Goal: Information Seeking & Learning: Learn about a topic

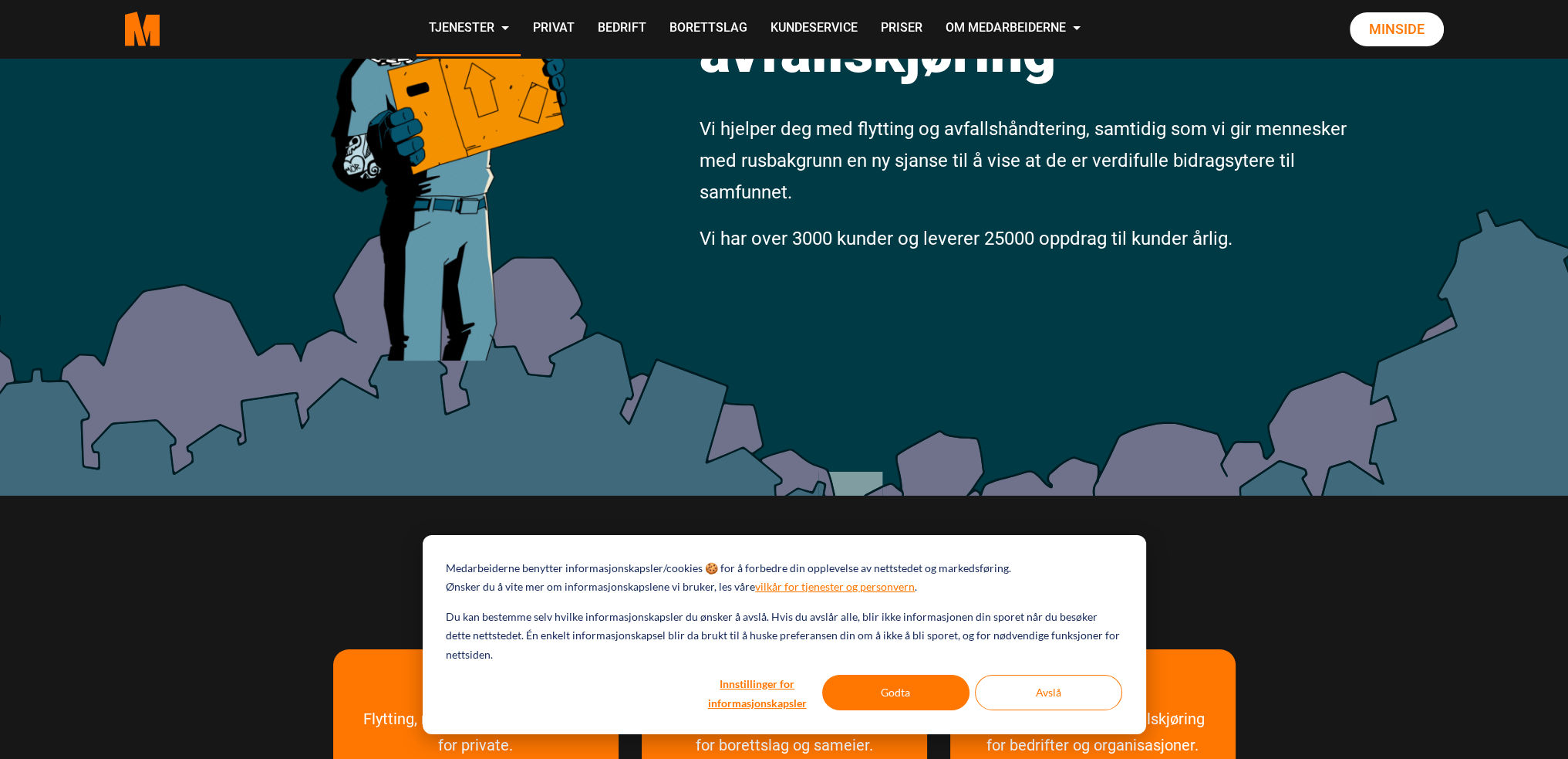
scroll to position [308, 0]
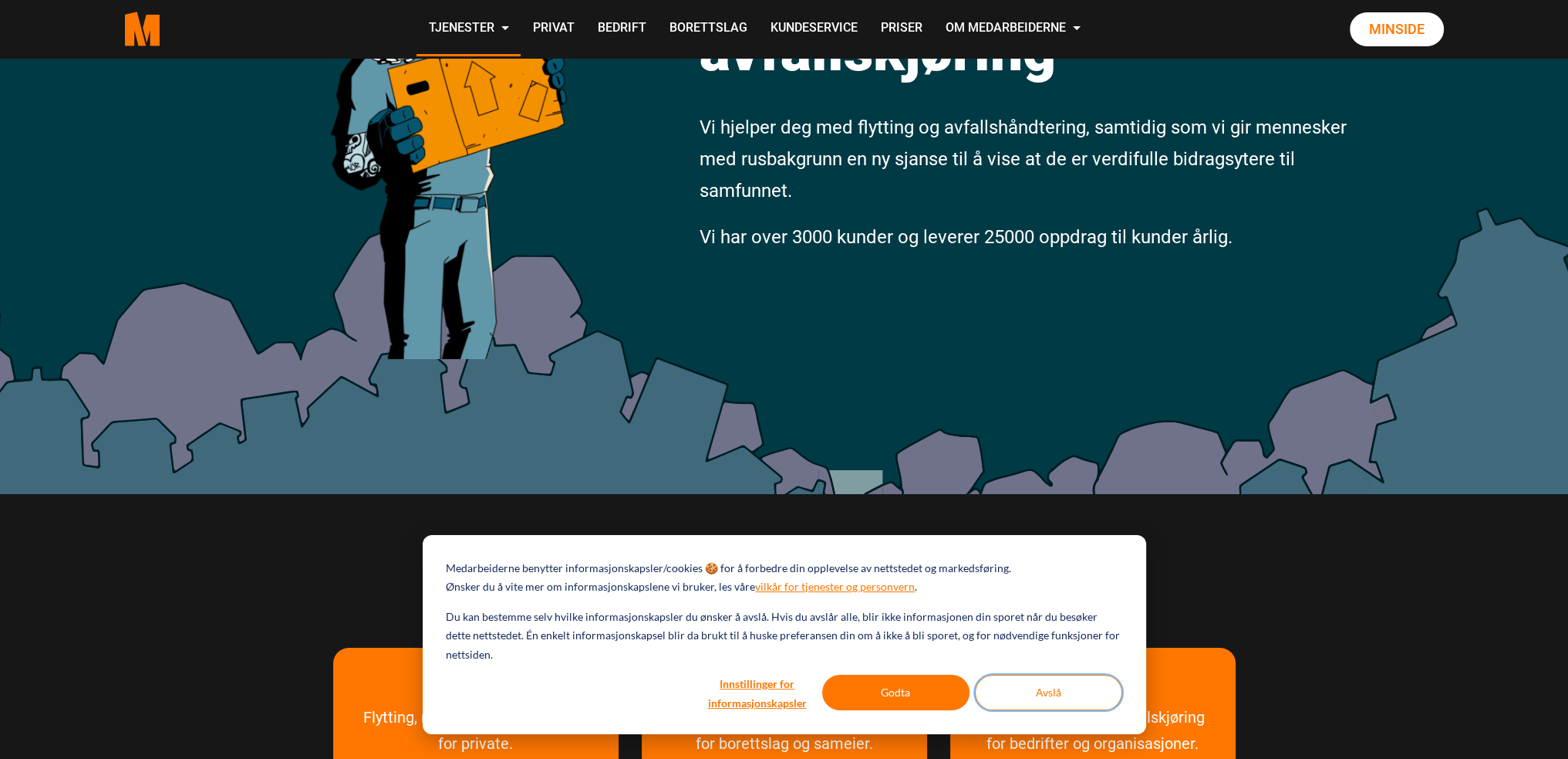
click at [1052, 697] on button "Avslå" at bounding box center [1049, 692] width 147 height 35
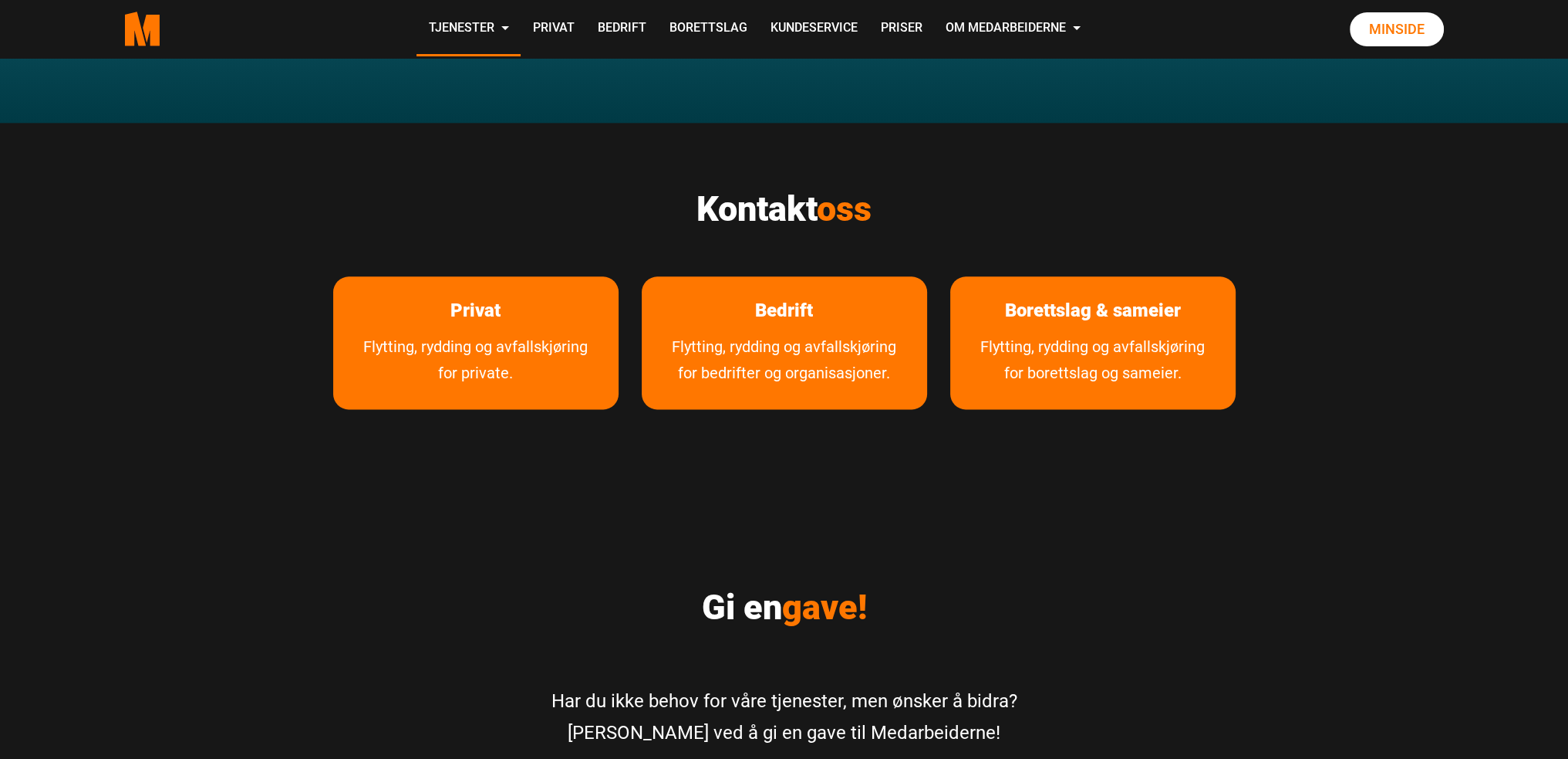
scroll to position [2624, 0]
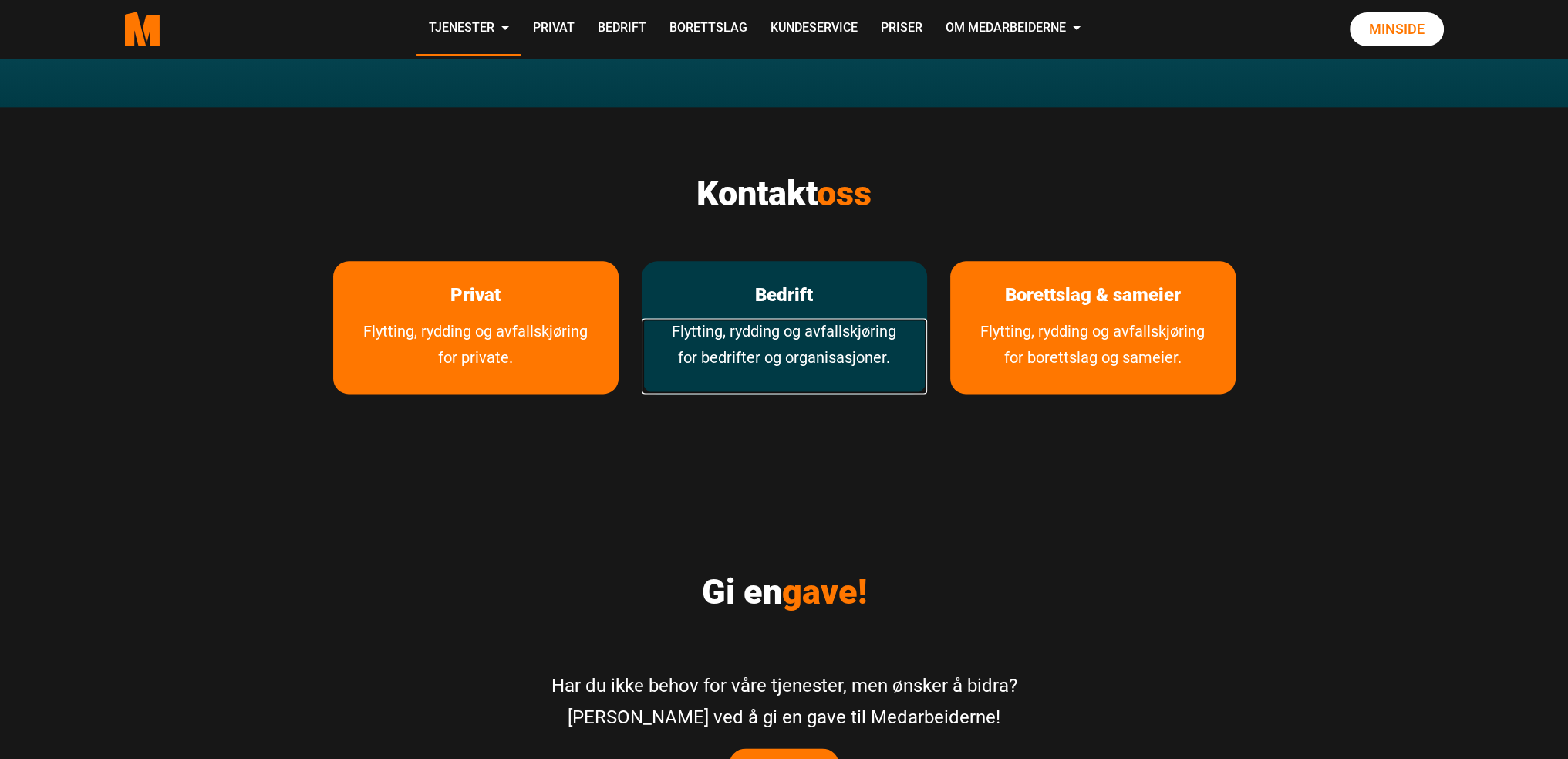
click at [805, 318] on link "Flytting, rydding og avfallskjøring for bedrifter og organisasjoner." at bounding box center [784, 356] width 285 height 75
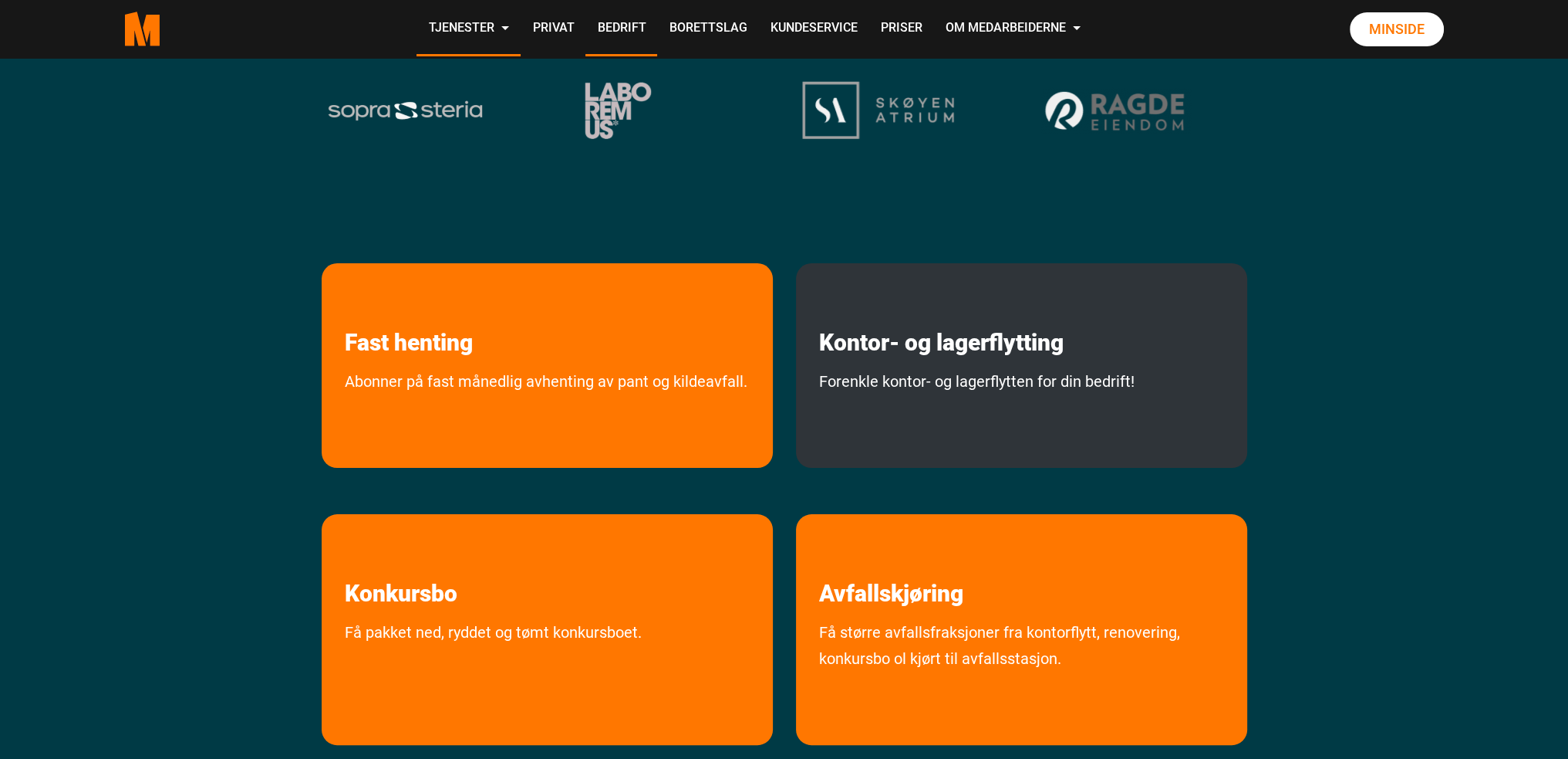
scroll to position [386, 0]
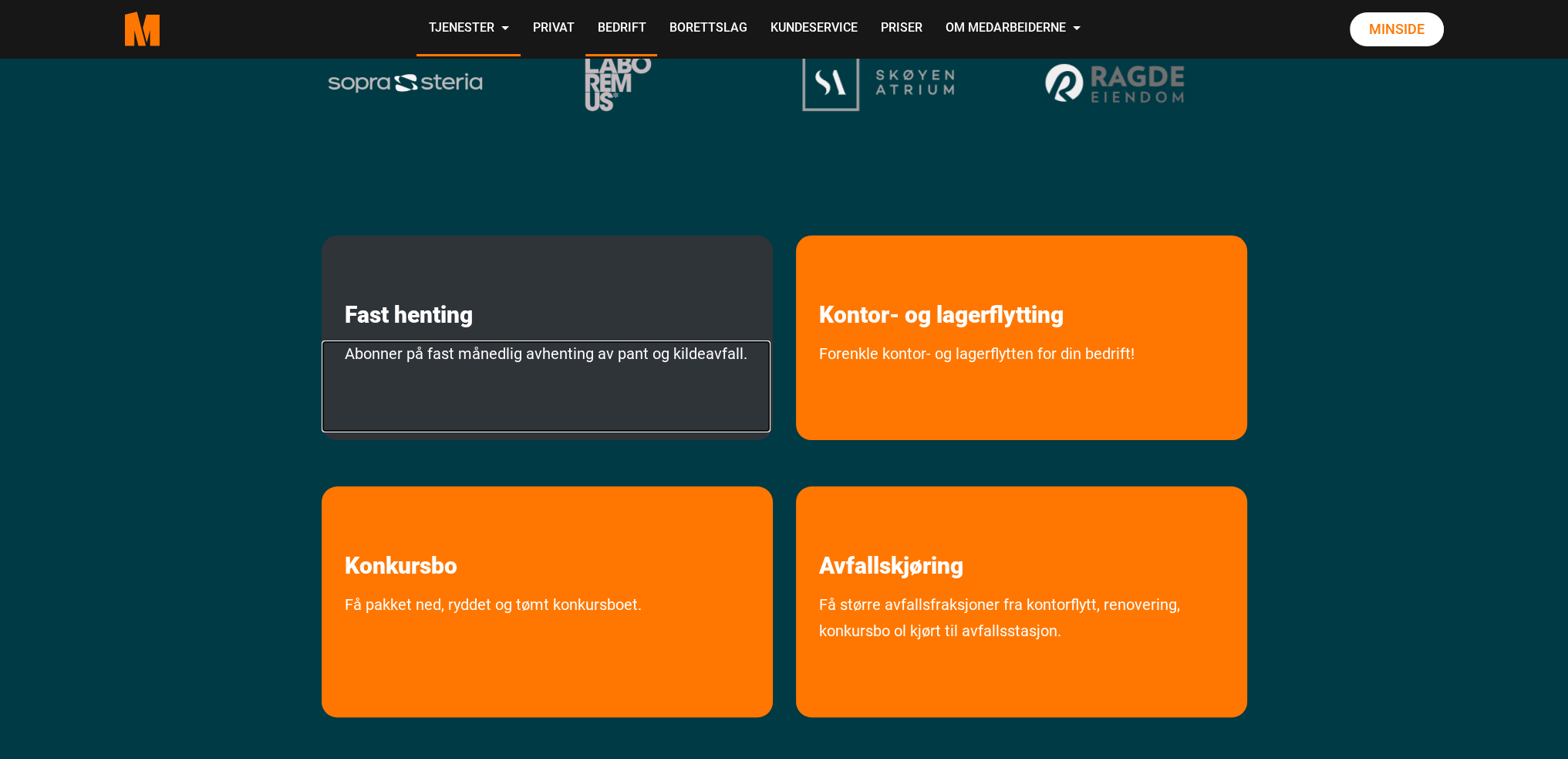
click at [721, 353] on link "Abonner på fast månedlig avhenting av pant og kildeavfall." at bounding box center [545, 386] width 449 height 92
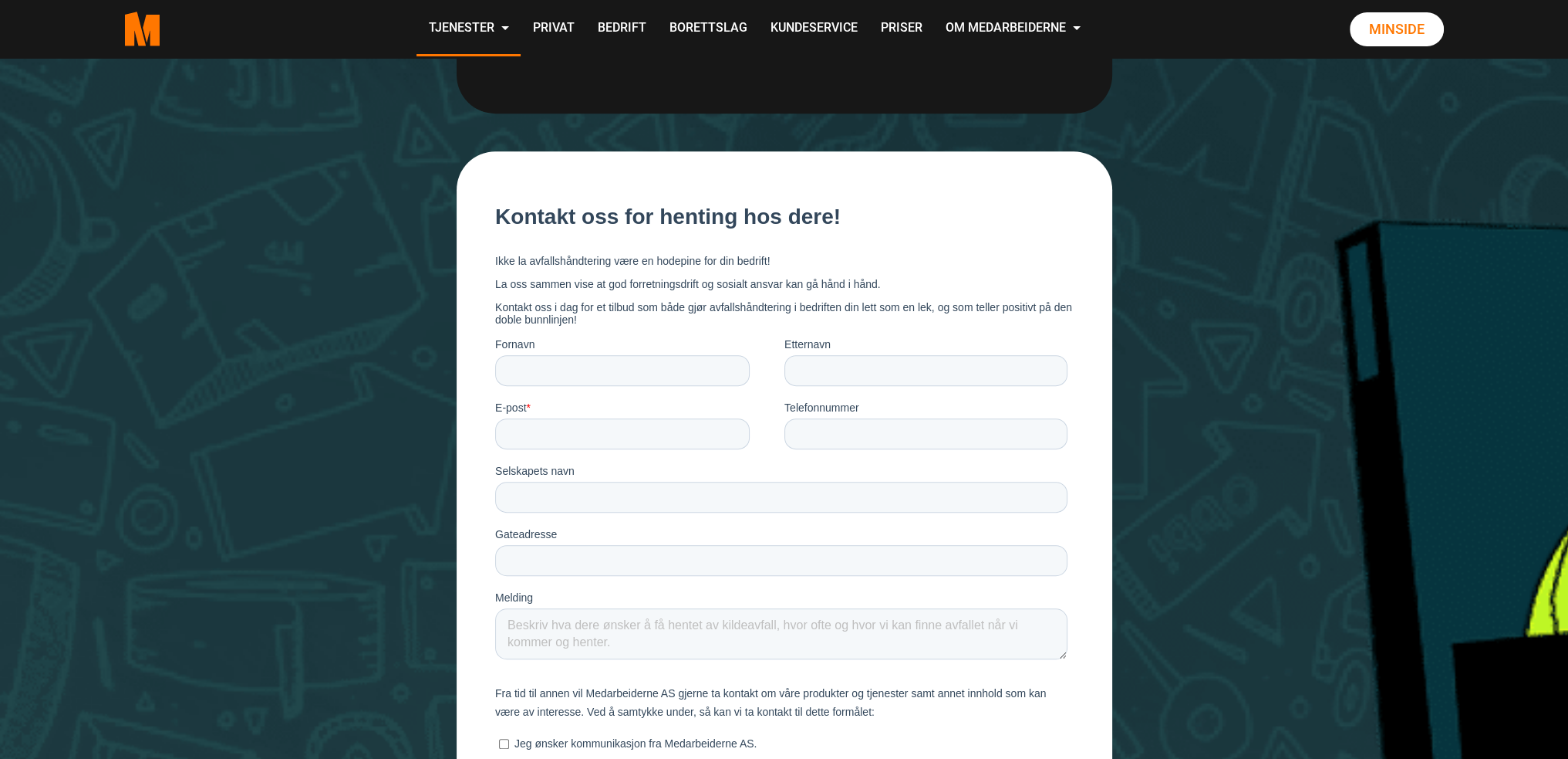
scroll to position [1235, 0]
